Goal: Navigation & Orientation: Go to known website

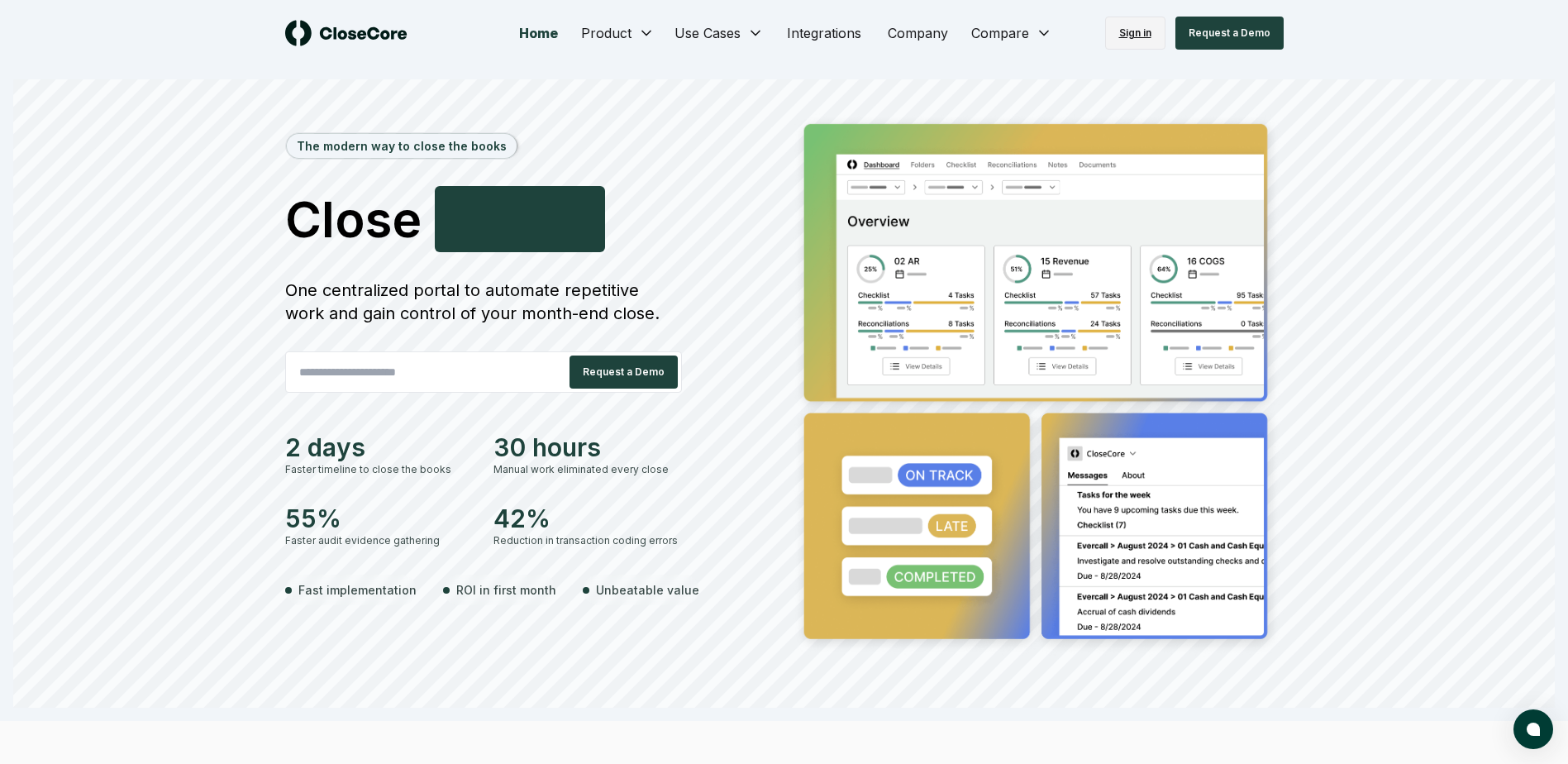
click at [1139, 34] on link "Sign in" at bounding box center [1136, 33] width 61 height 33
click at [1132, 29] on link "Sign in" at bounding box center [1136, 33] width 61 height 33
click at [1143, 28] on link "Sign in" at bounding box center [1136, 33] width 61 height 33
